Goal: Browse casually

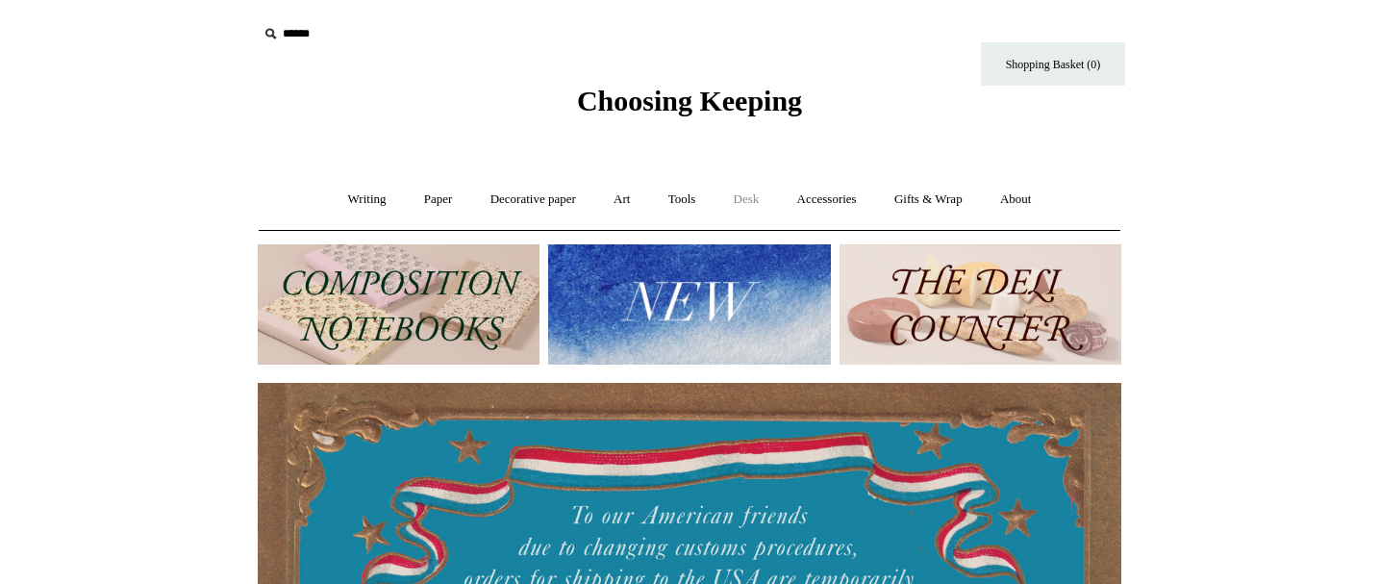
click at [749, 191] on link "Desk +" at bounding box center [746, 199] width 61 height 51
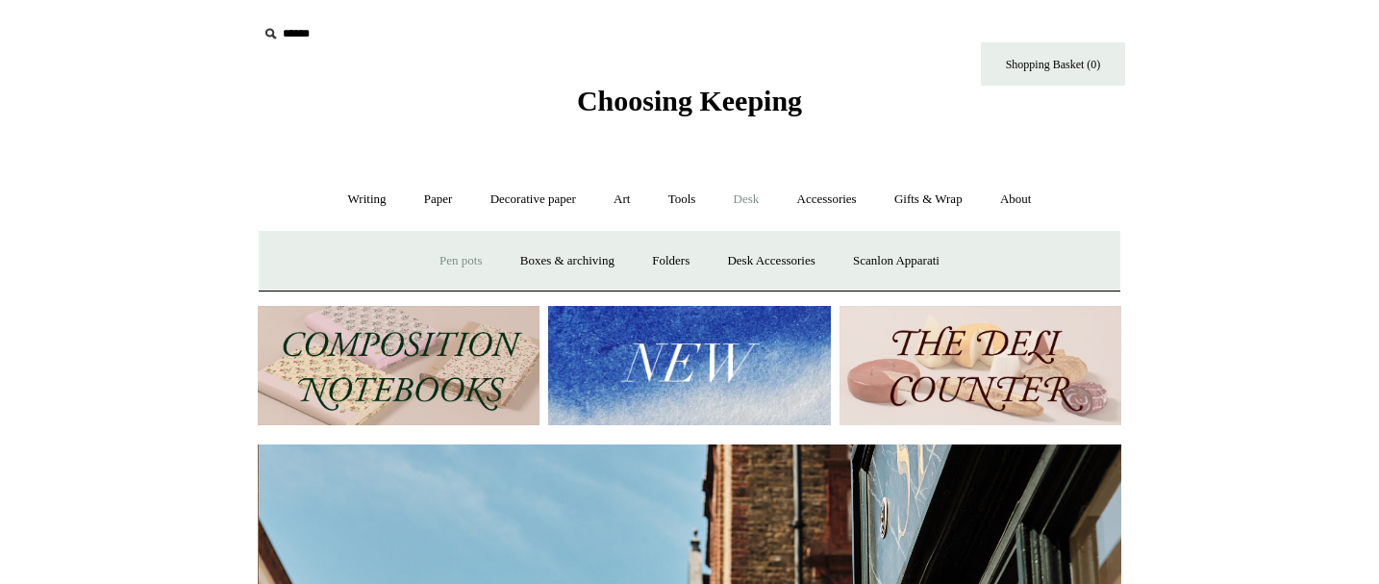
scroll to position [0, 864]
click at [772, 257] on link "Desk Accessories" at bounding box center [771, 261] width 122 height 51
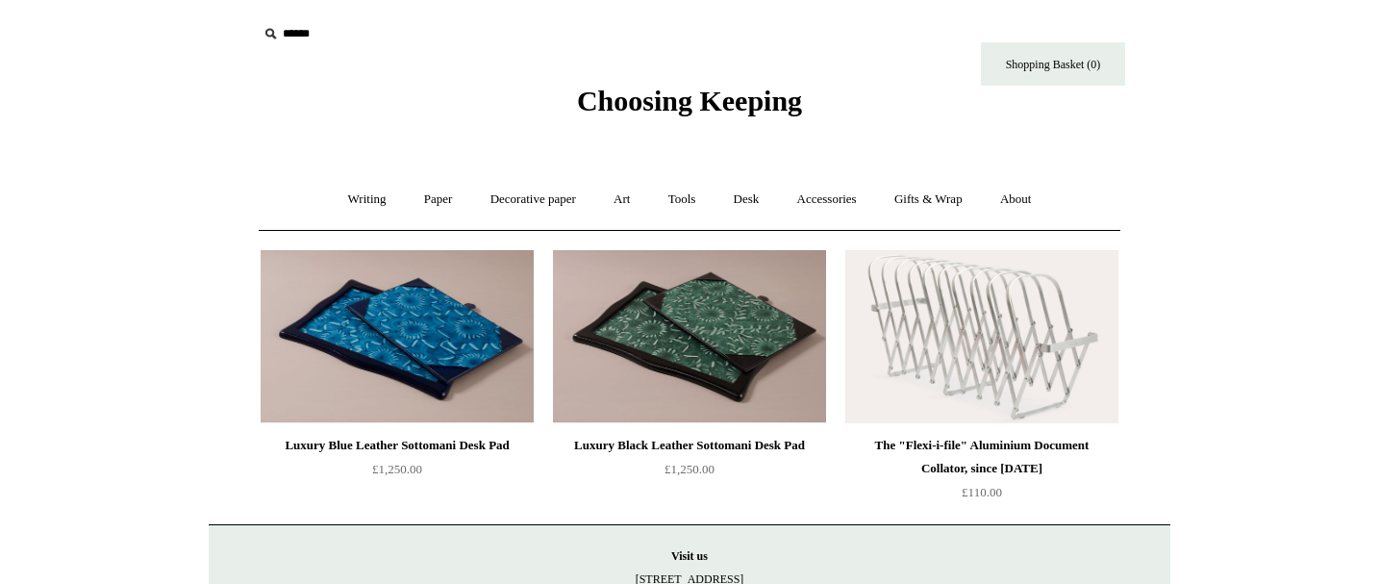
scroll to position [36, 0]
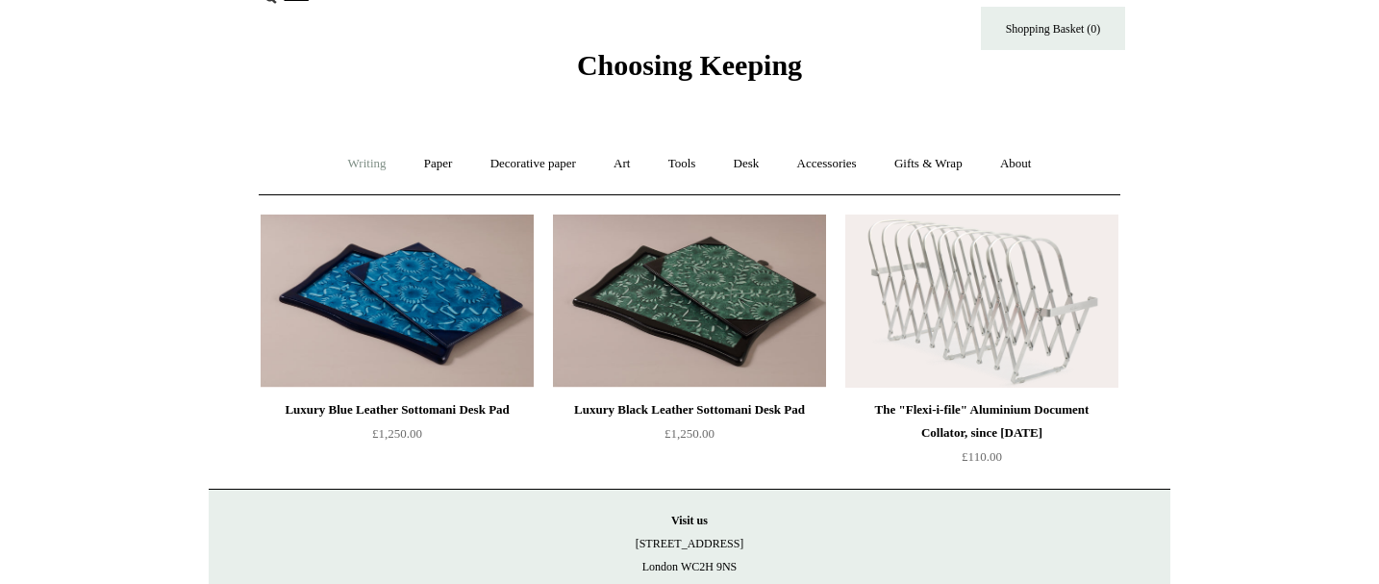
click at [344, 168] on link "Writing +" at bounding box center [367, 163] width 73 height 51
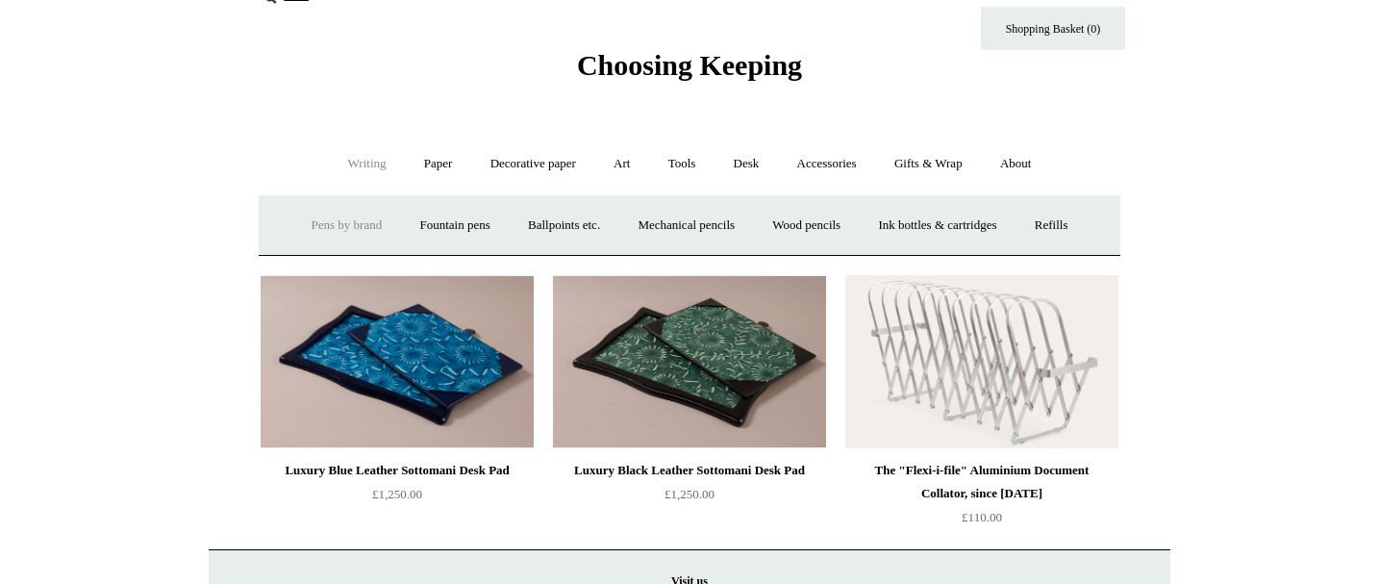
click at [338, 229] on link "Pens by brand +" at bounding box center [347, 225] width 106 height 51
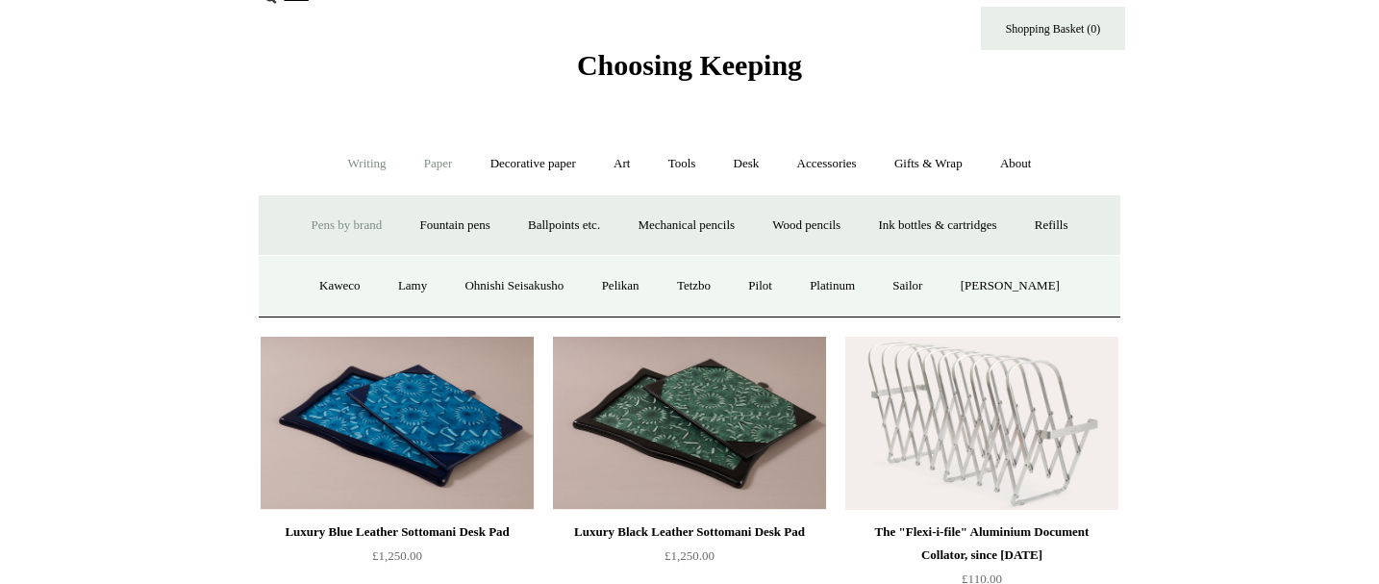
click at [429, 164] on link "Paper +" at bounding box center [438, 163] width 63 height 51
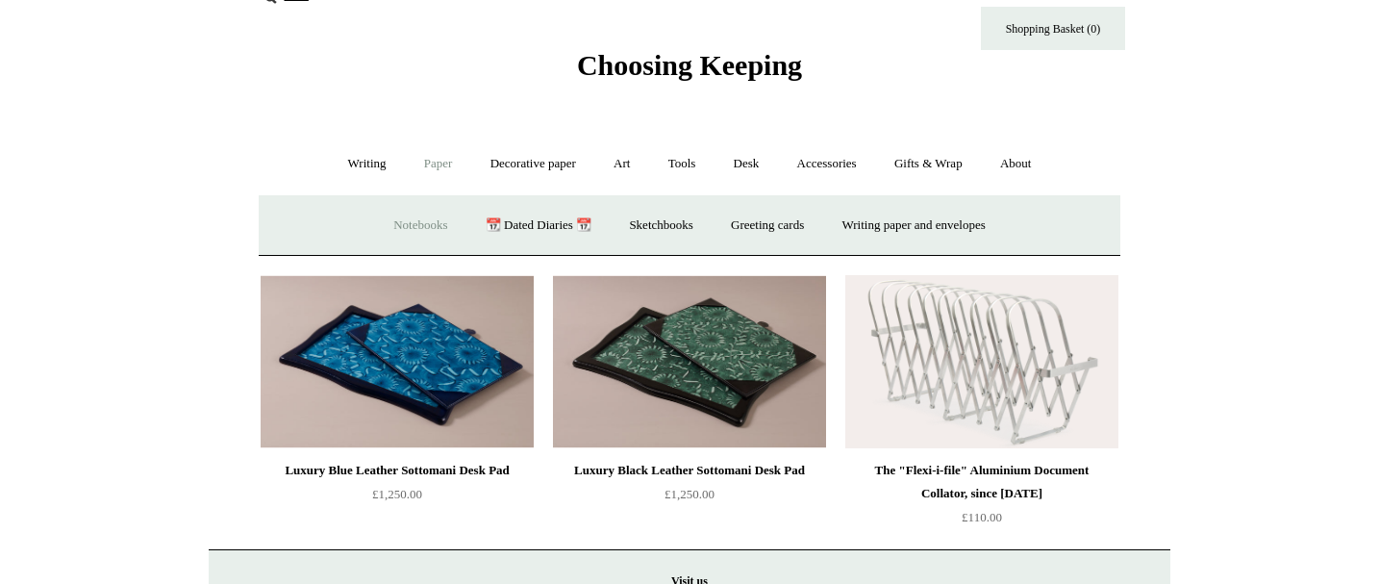
click at [380, 228] on link "Notebooks +" at bounding box center [420, 225] width 88 height 51
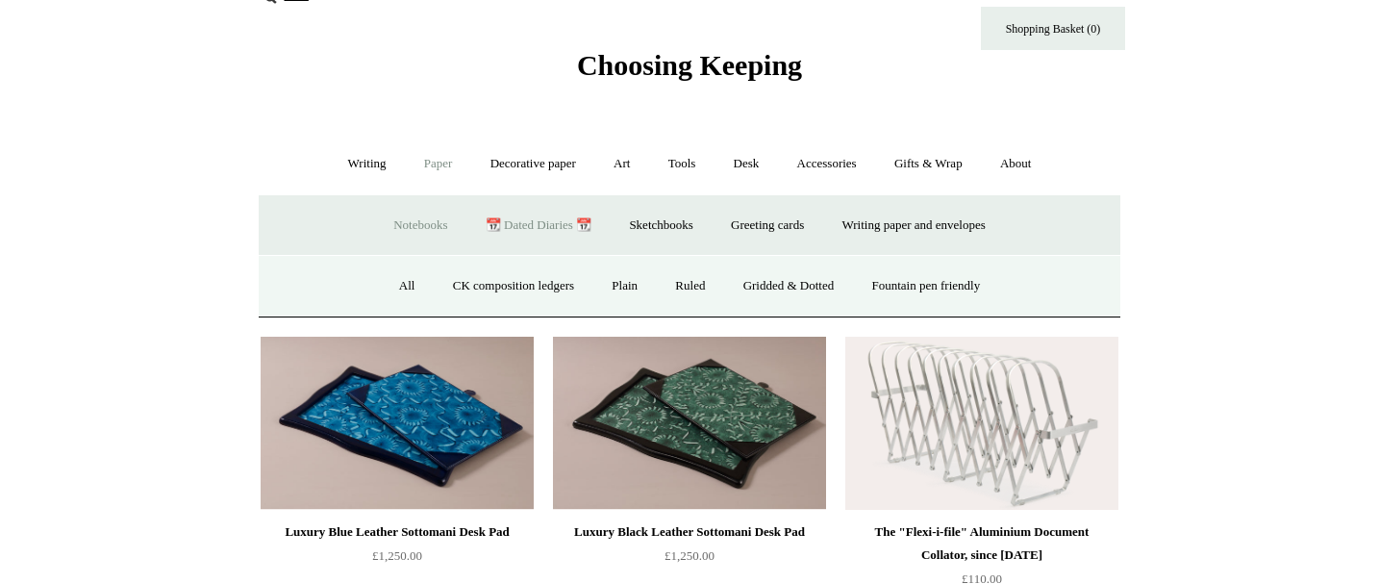
click at [552, 227] on link "📆 Dated Diaries 📆" at bounding box center [538, 225] width 140 height 51
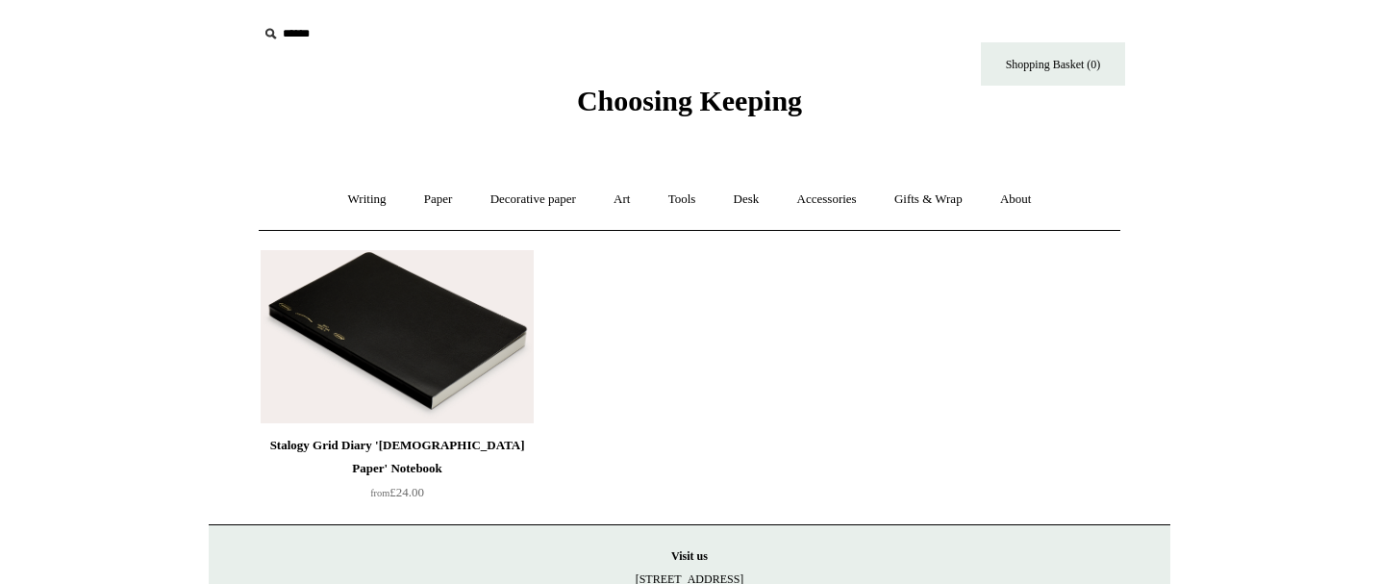
click at [392, 305] on img at bounding box center [397, 336] width 273 height 173
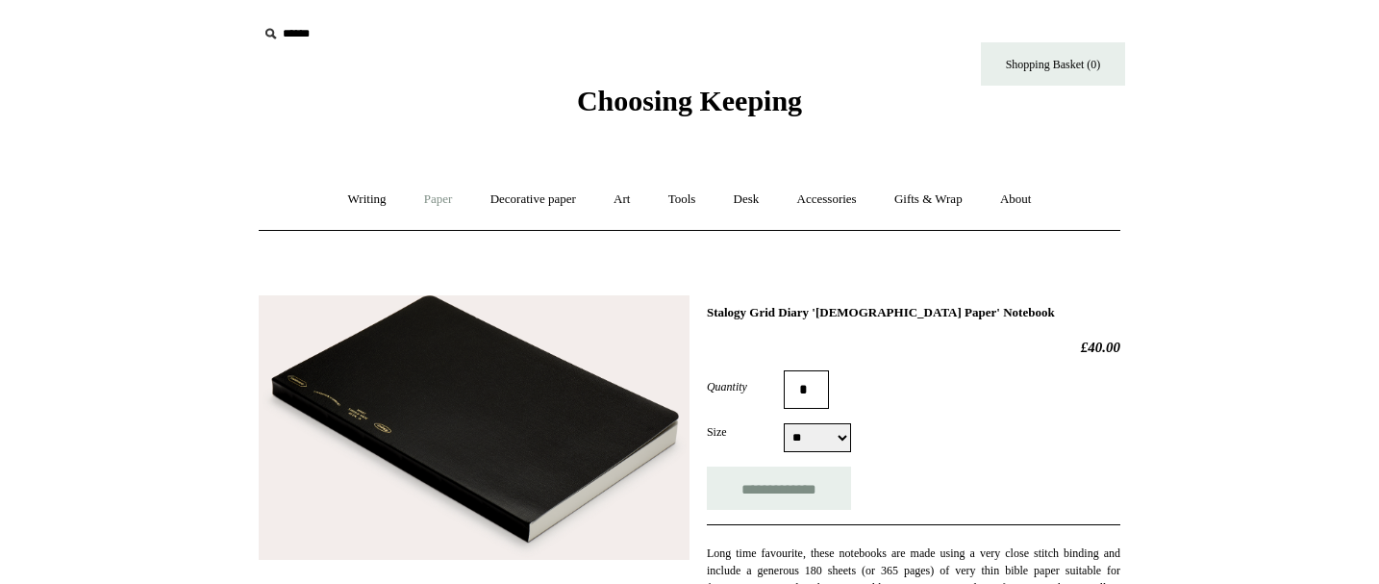
click at [427, 208] on link "Paper +" at bounding box center [438, 199] width 63 height 51
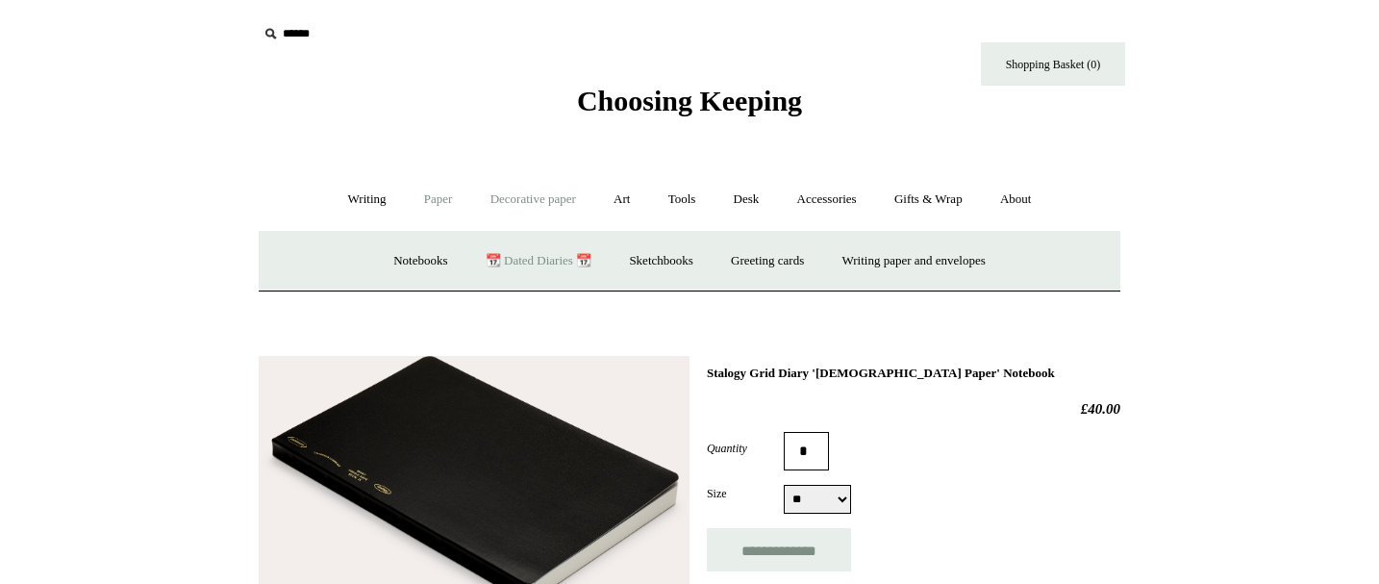
click at [532, 198] on link "Decorative paper +" at bounding box center [533, 199] width 120 height 51
click at [392, 260] on link "All" at bounding box center [397, 261] width 51 height 51
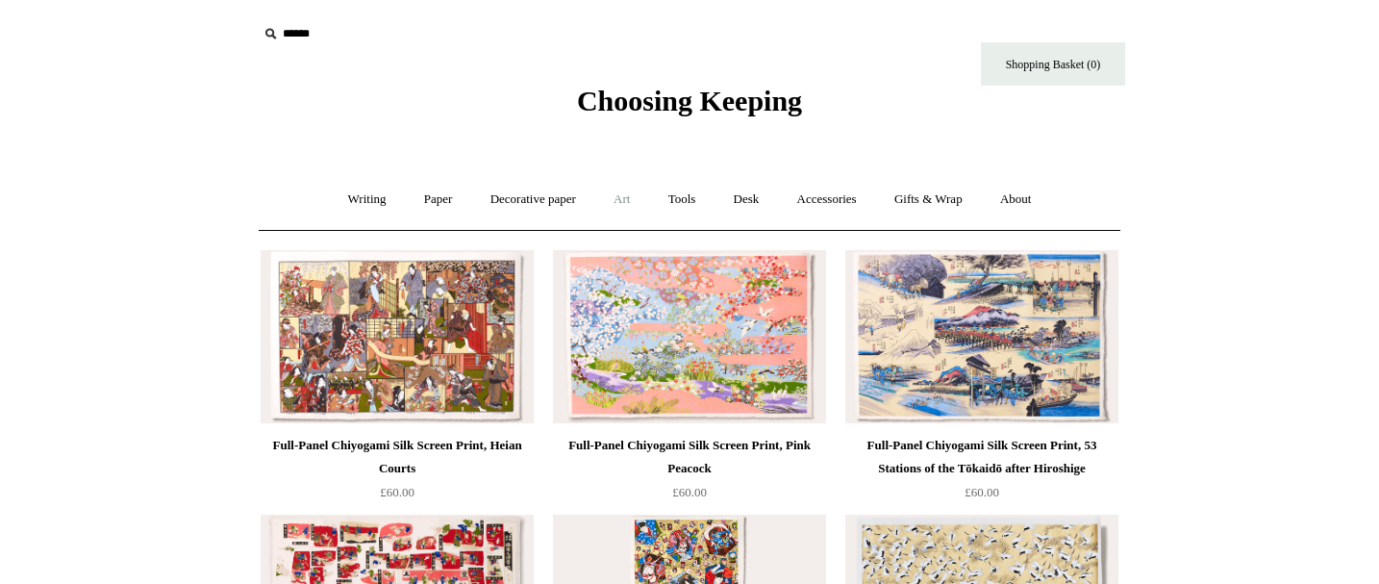
click at [631, 200] on link "Art +" at bounding box center [621, 199] width 51 height 51
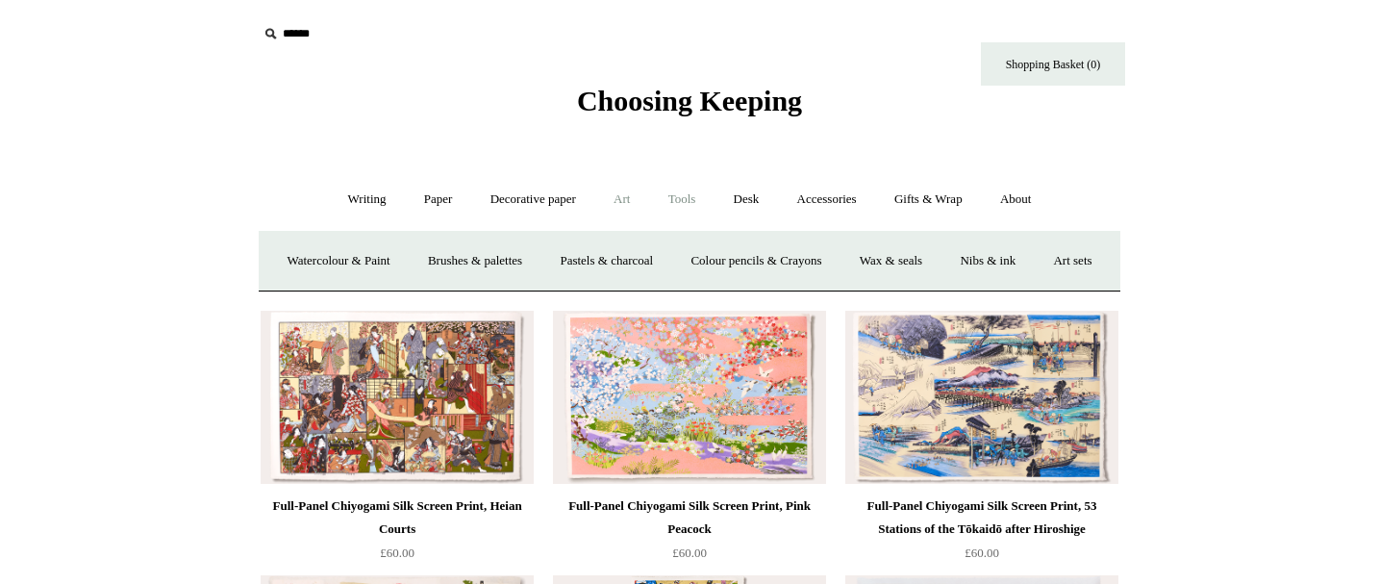
click at [679, 217] on link "Tools +" at bounding box center [682, 199] width 63 height 51
click at [766, 201] on link "Desk +" at bounding box center [746, 199] width 61 height 51
click at [468, 262] on link "Pen pots" at bounding box center [460, 261] width 77 height 51
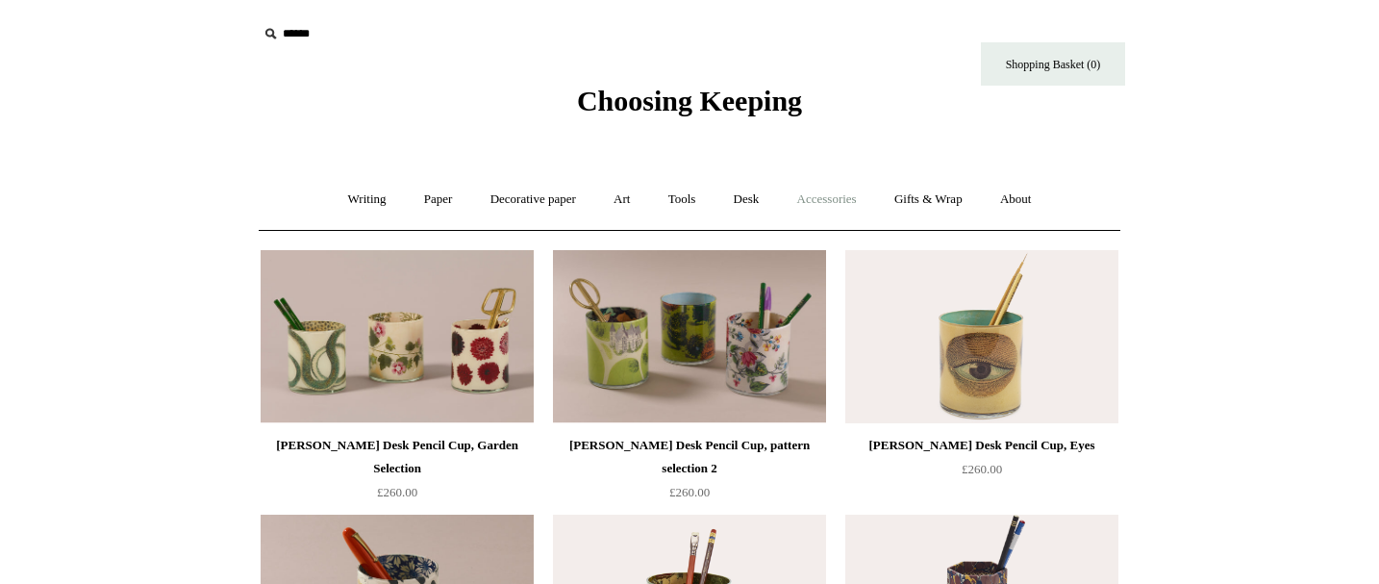
click at [812, 200] on link "Accessories +" at bounding box center [827, 199] width 94 height 51
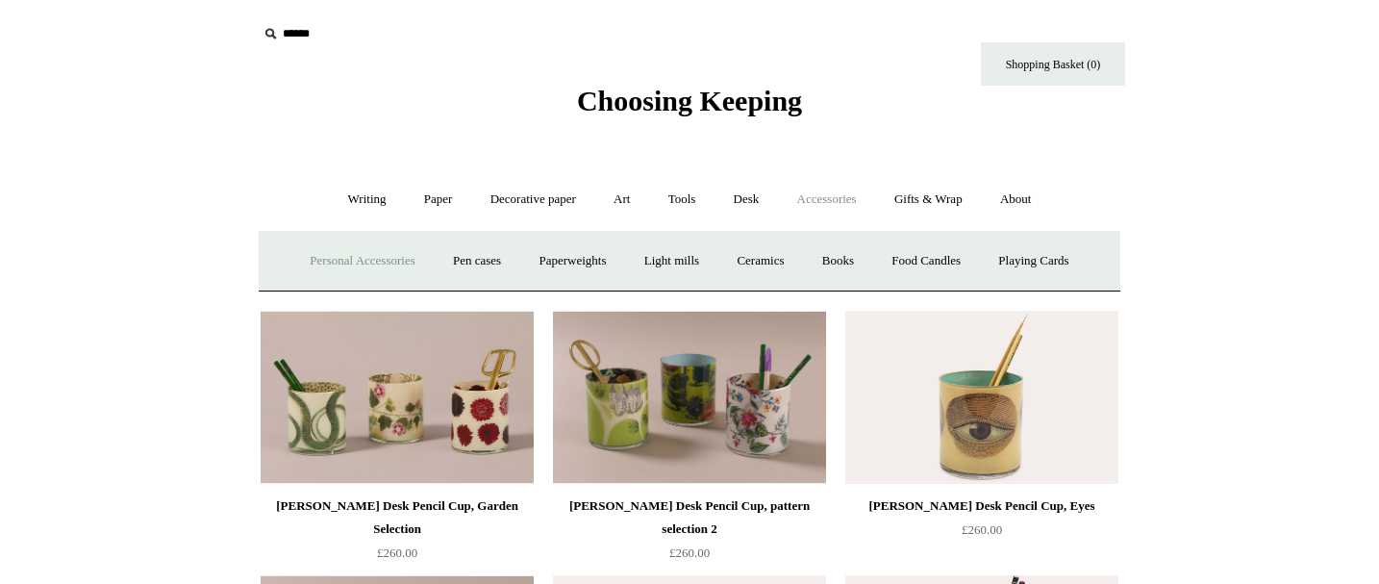
click at [380, 260] on link "Personal Accessories +" at bounding box center [361, 261] width 139 height 51
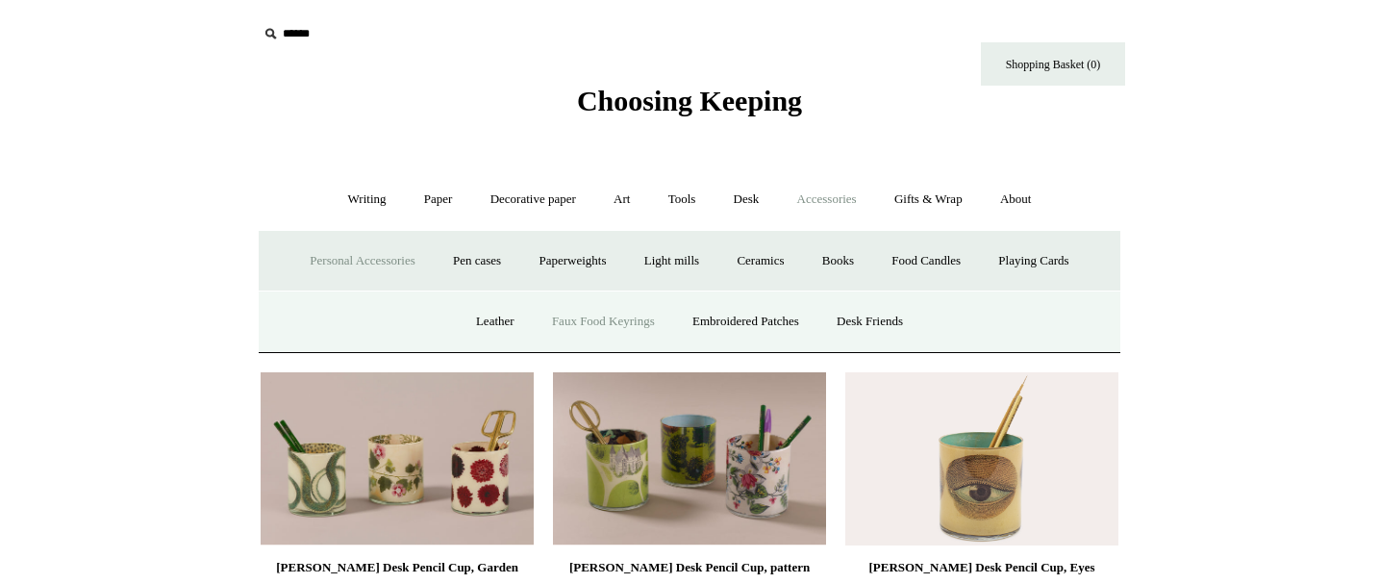
click at [590, 324] on link "Faux Food Keyrings" at bounding box center [604, 321] width 138 height 51
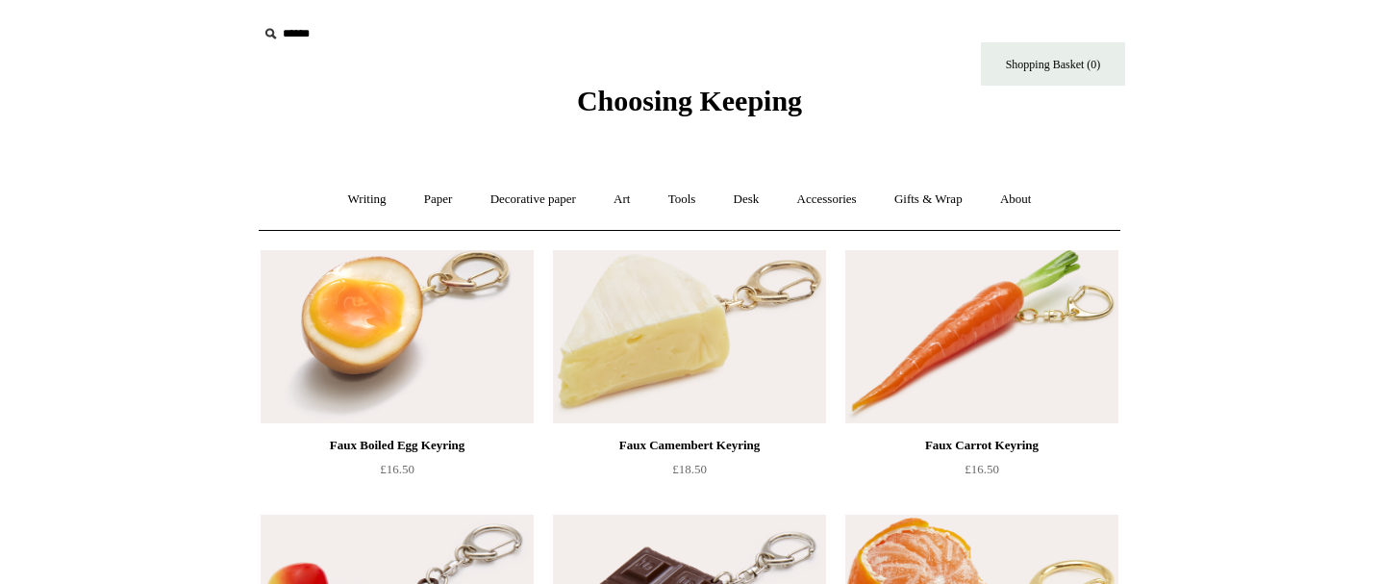
click at [644, 110] on span "Choosing Keeping" at bounding box center [689, 101] width 225 height 32
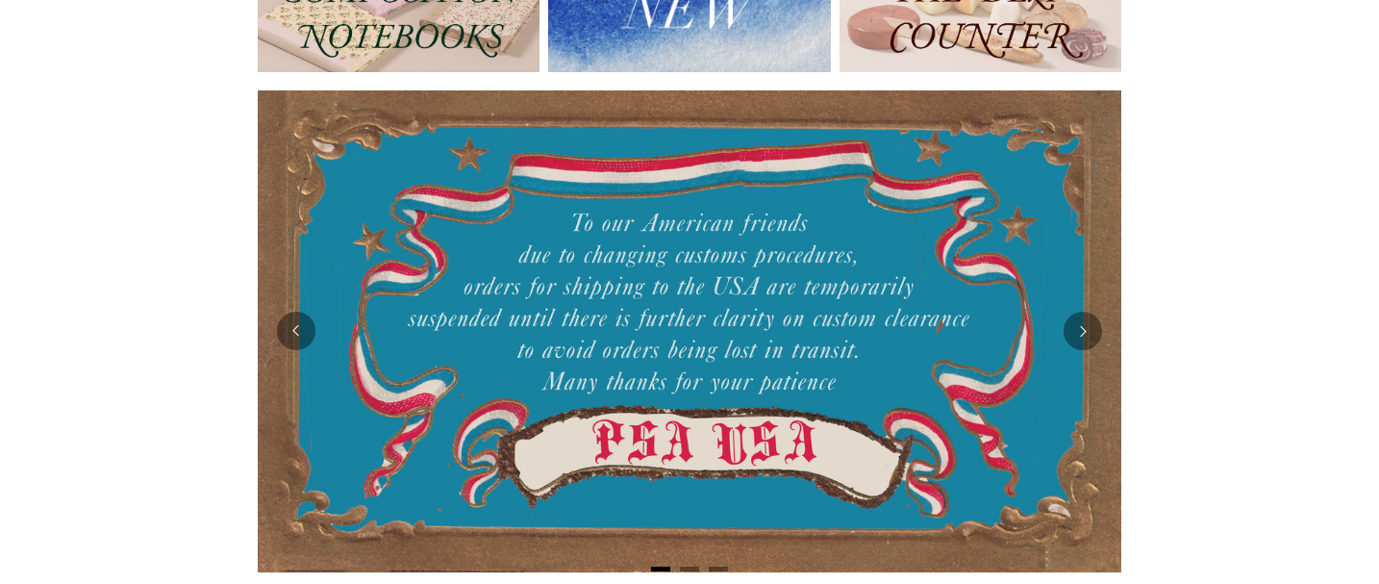
scroll to position [206, 0]
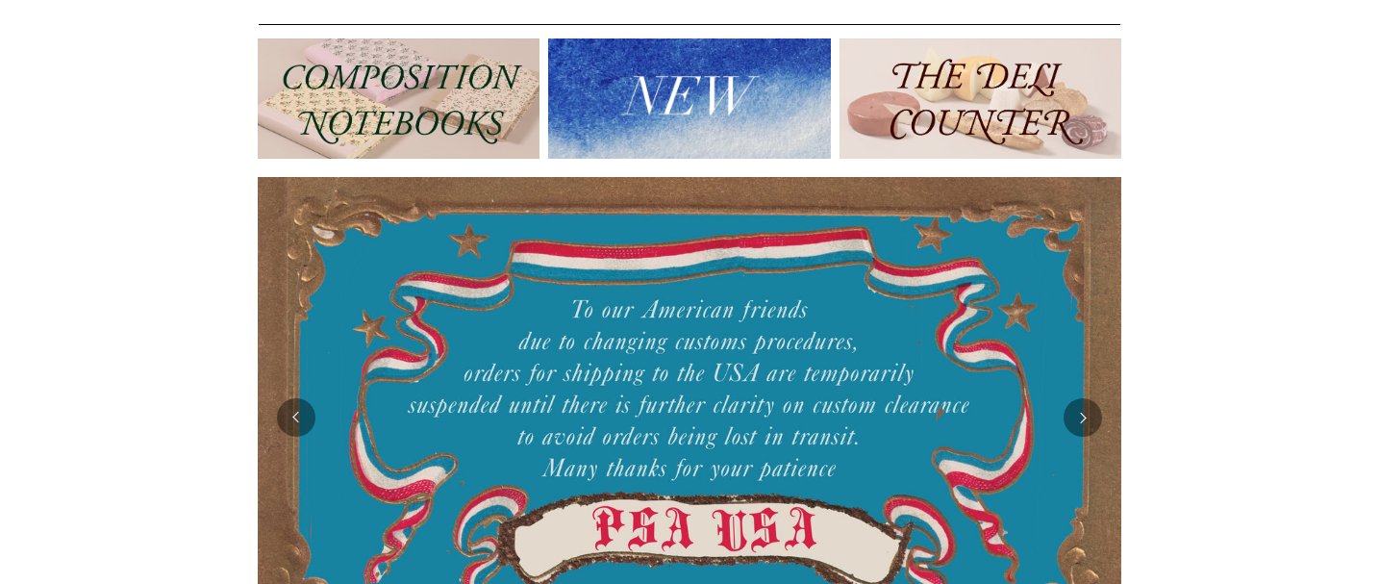
click at [939, 78] on img at bounding box center [981, 98] width 282 height 120
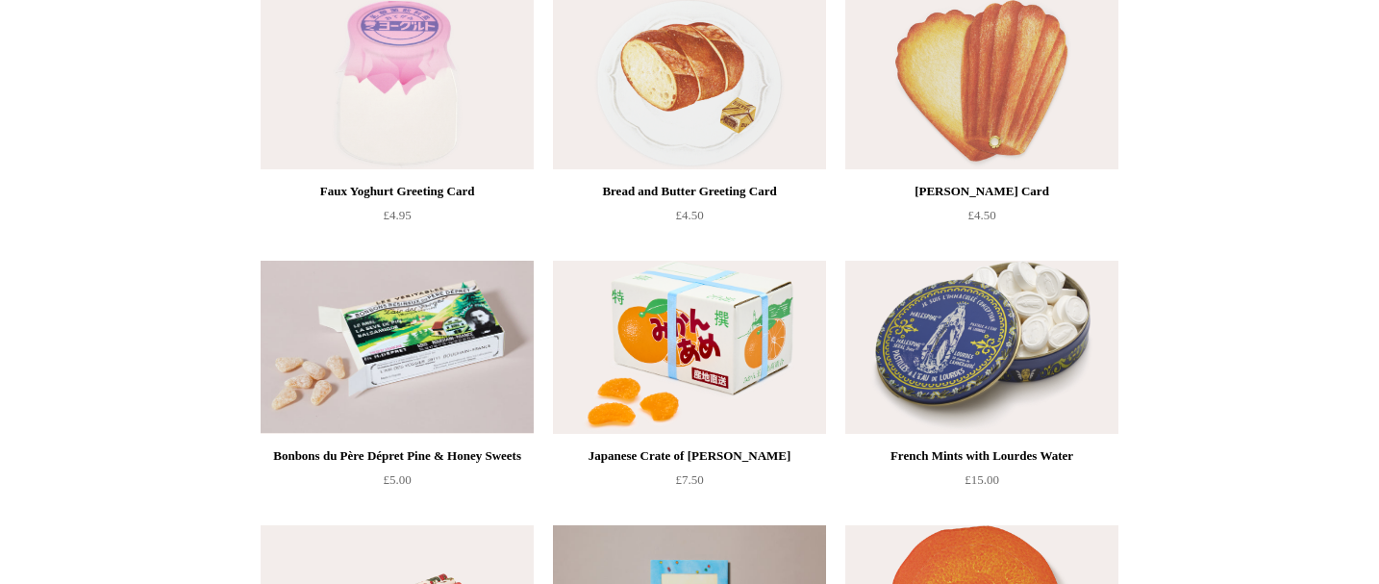
scroll to position [1583, 0]
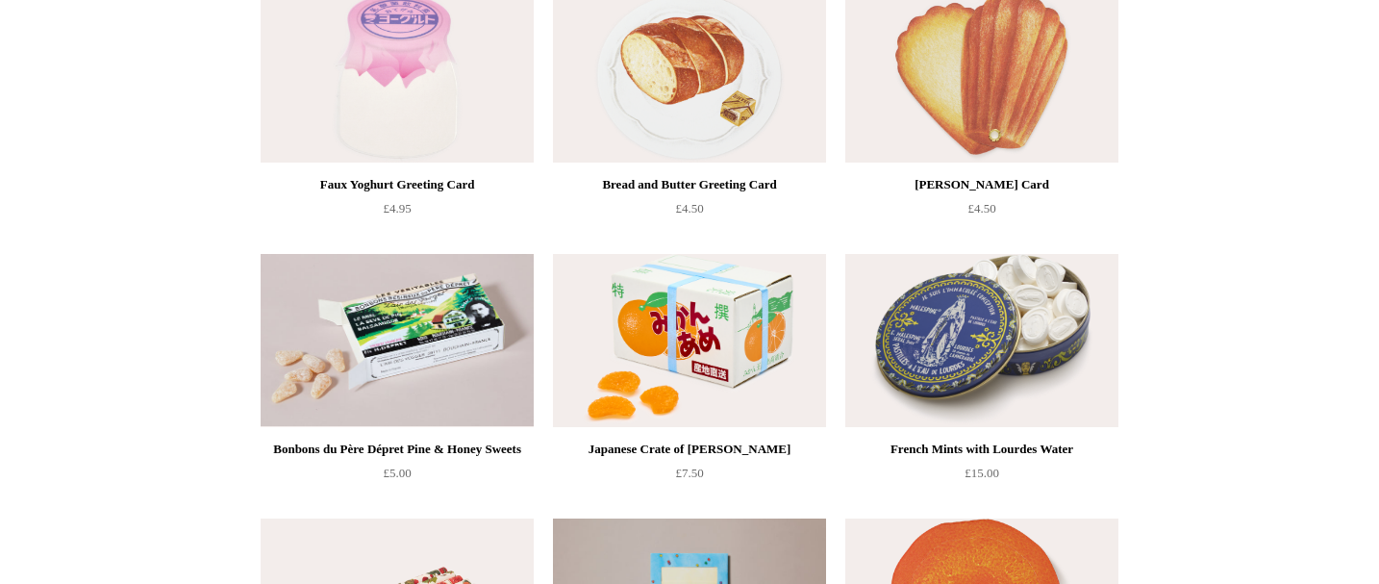
click at [971, 107] on img at bounding box center [981, 75] width 273 height 173
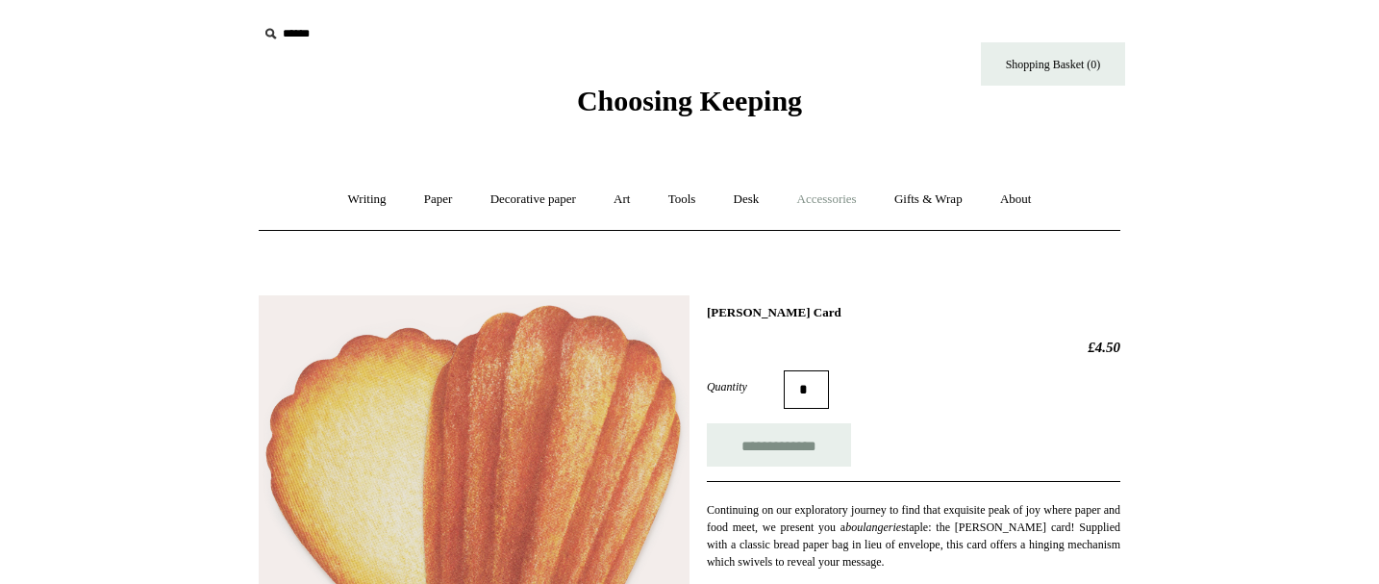
scroll to position [490, 0]
